Goal: Task Accomplishment & Management: Manage account settings

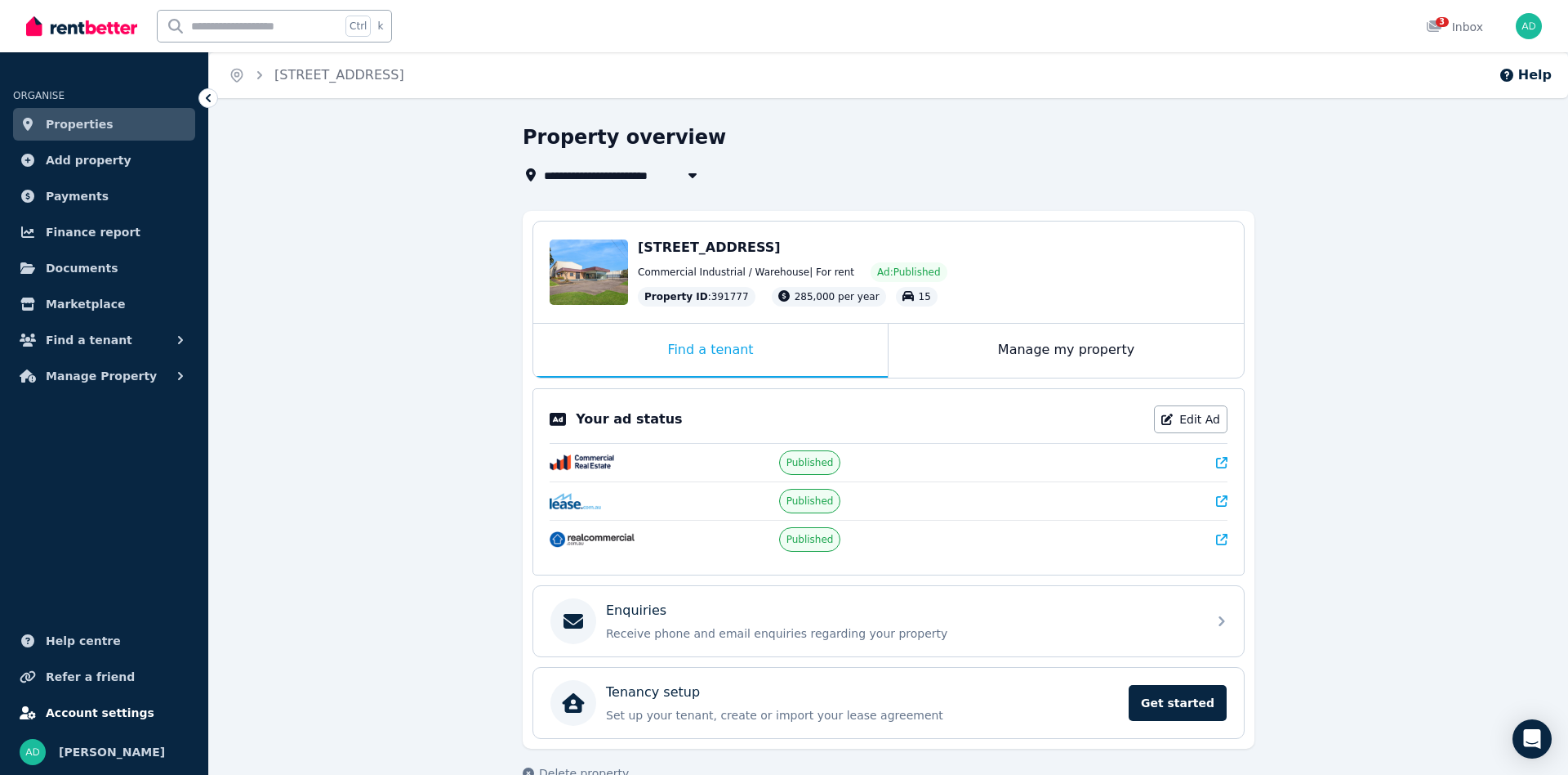
click at [82, 705] on span "Account settings" at bounding box center [100, 712] width 109 height 20
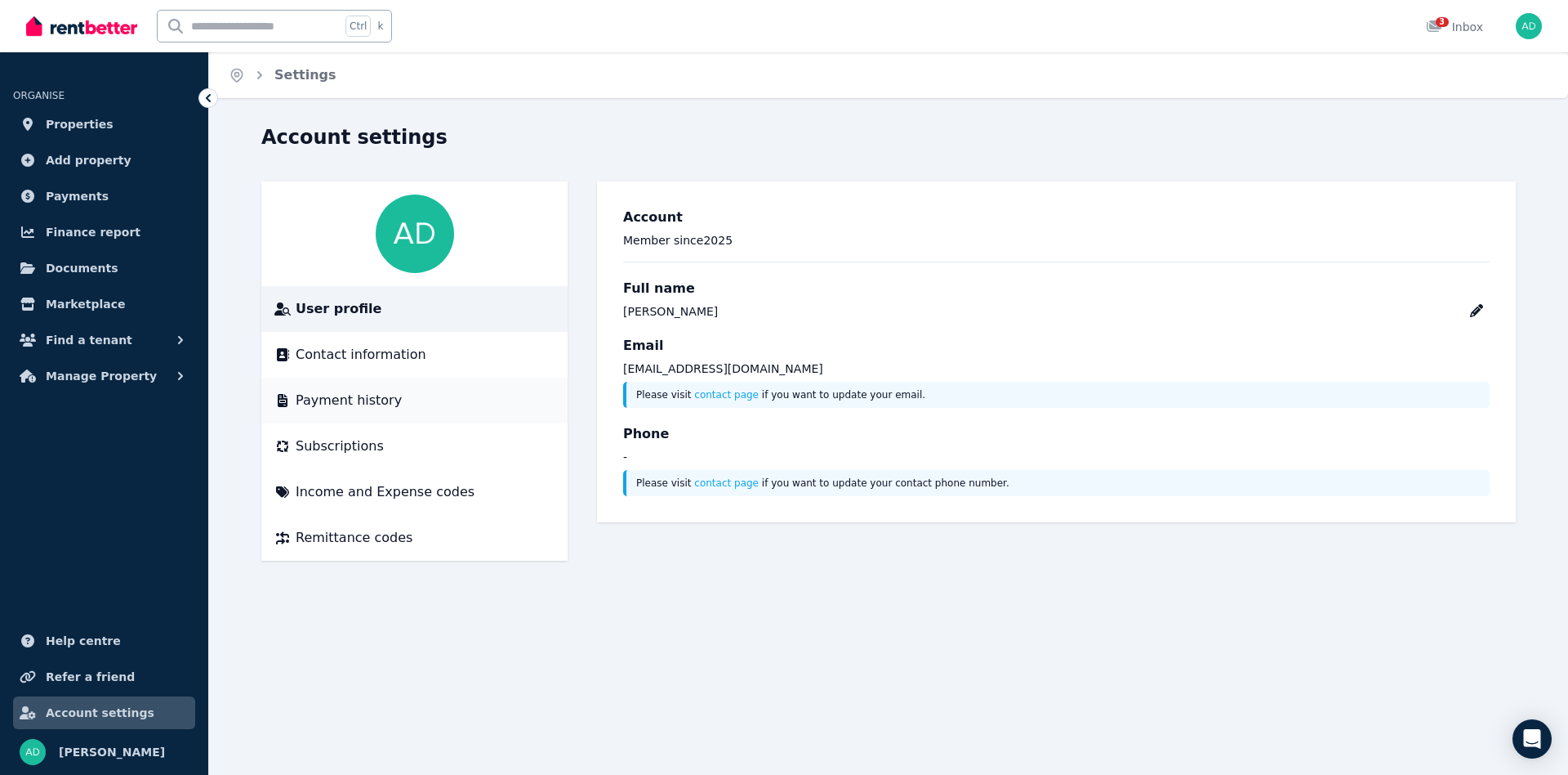
click at [324, 394] on span "Payment history" at bounding box center [349, 400] width 106 height 20
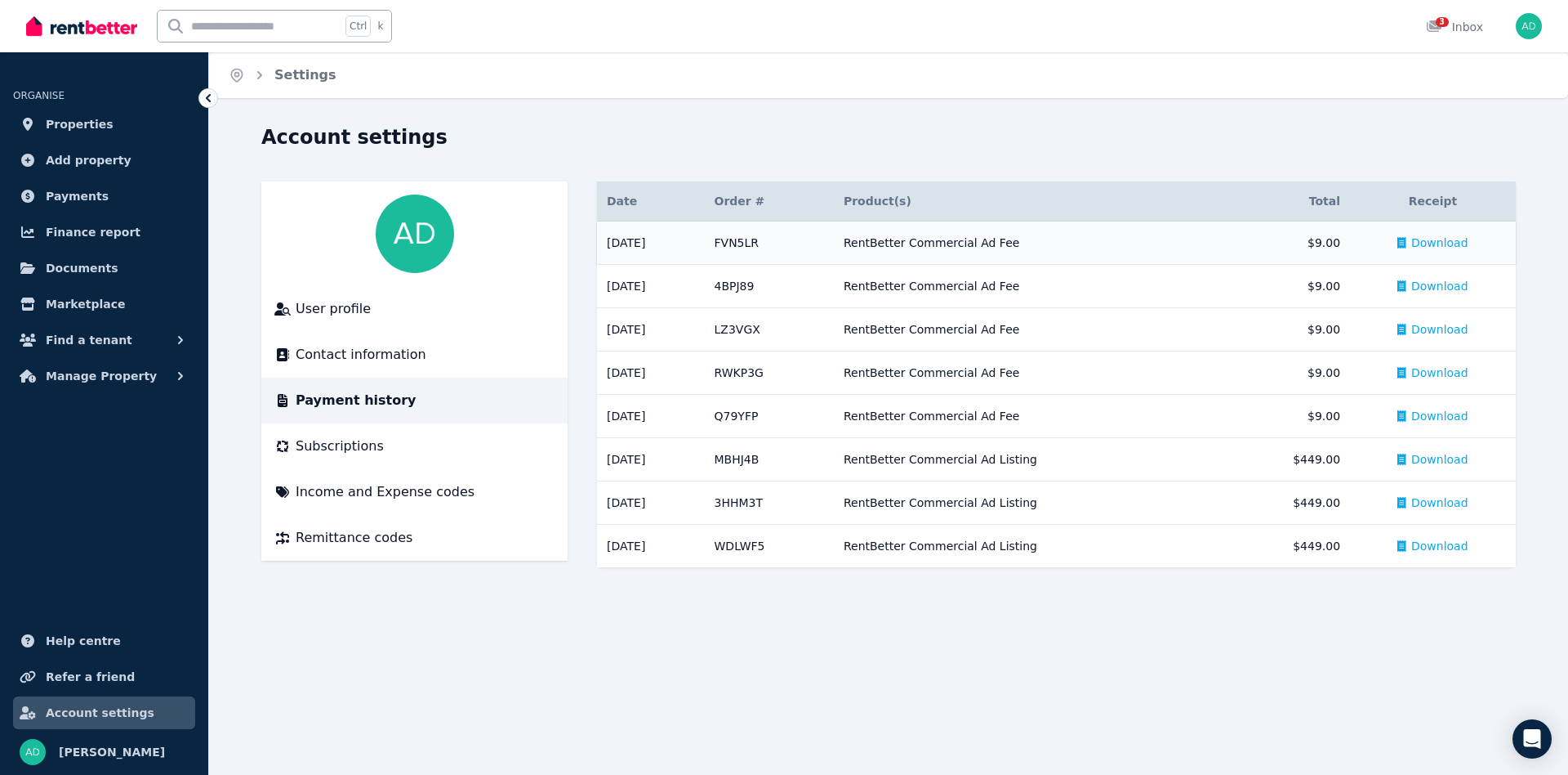
click at [975, 245] on div "RentBetter Commercial Ad Fee" at bounding box center [1030, 242] width 373 height 16
click at [1456, 238] on span "Download" at bounding box center [1440, 242] width 57 height 16
